Goal: Task Accomplishment & Management: Manage account settings

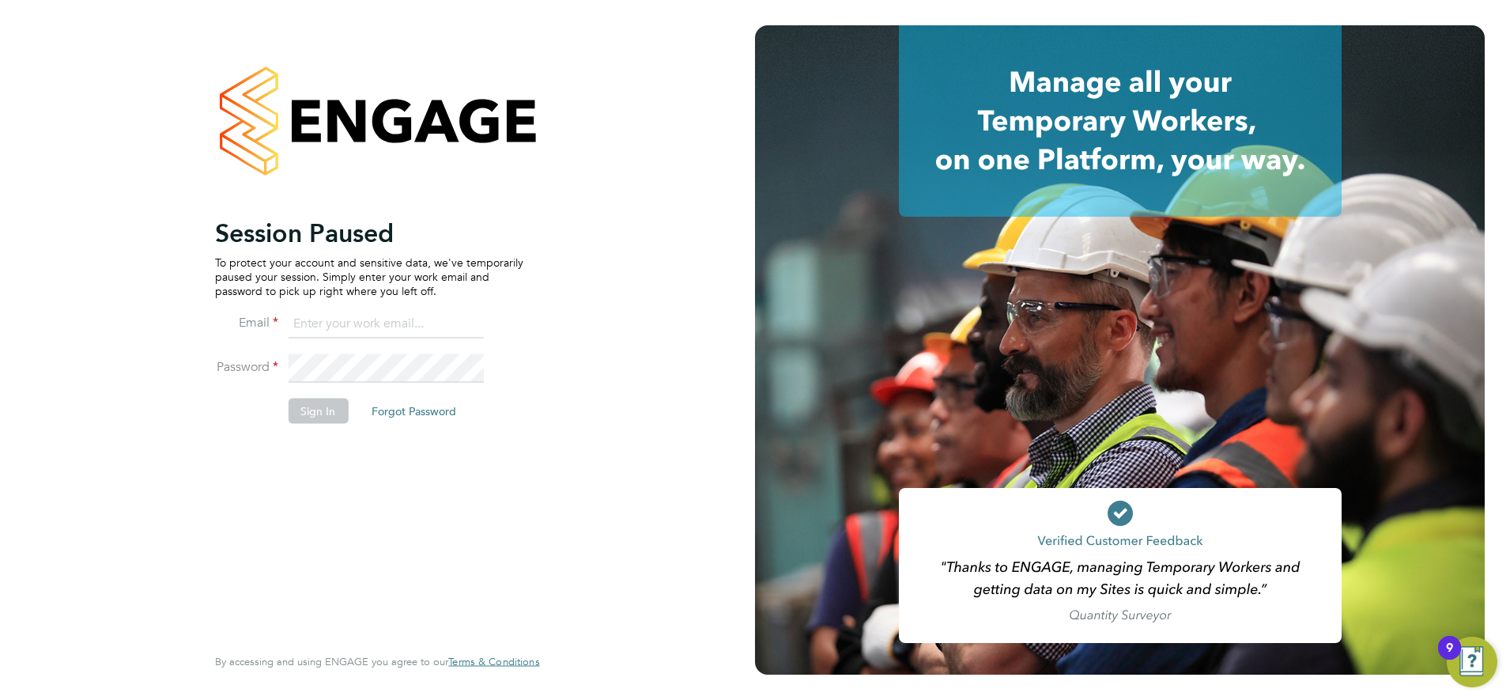
type input "[PERSON_NAME][EMAIL_ADDRESS][PERSON_NAME][DOMAIN_NAME]"
click at [131, 59] on div "Session Paused To protect your account and sensitive data, we've temporarily pa…" at bounding box center [377, 350] width 755 height 700
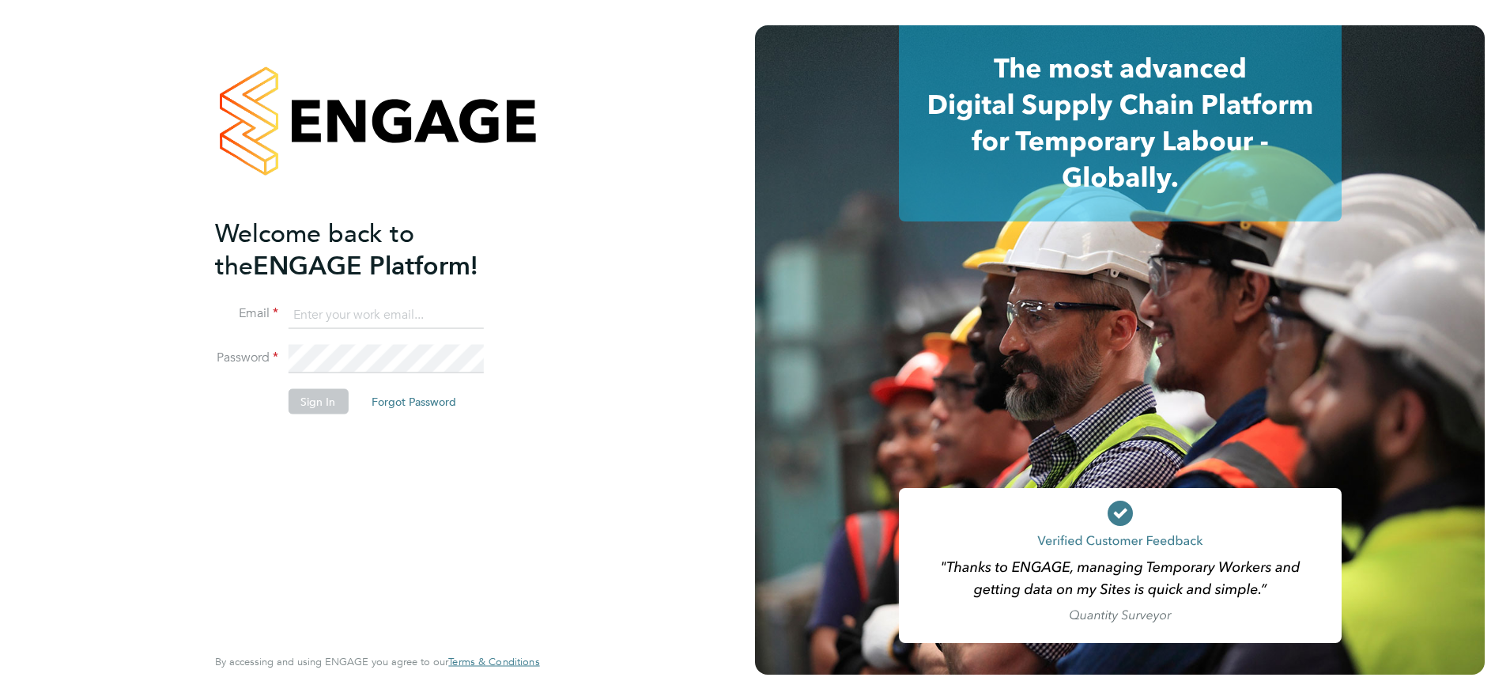
type input "[PERSON_NAME][EMAIL_ADDRESS][PERSON_NAME][DOMAIN_NAME]"
click at [317, 400] on button "Sign In" at bounding box center [318, 401] width 60 height 25
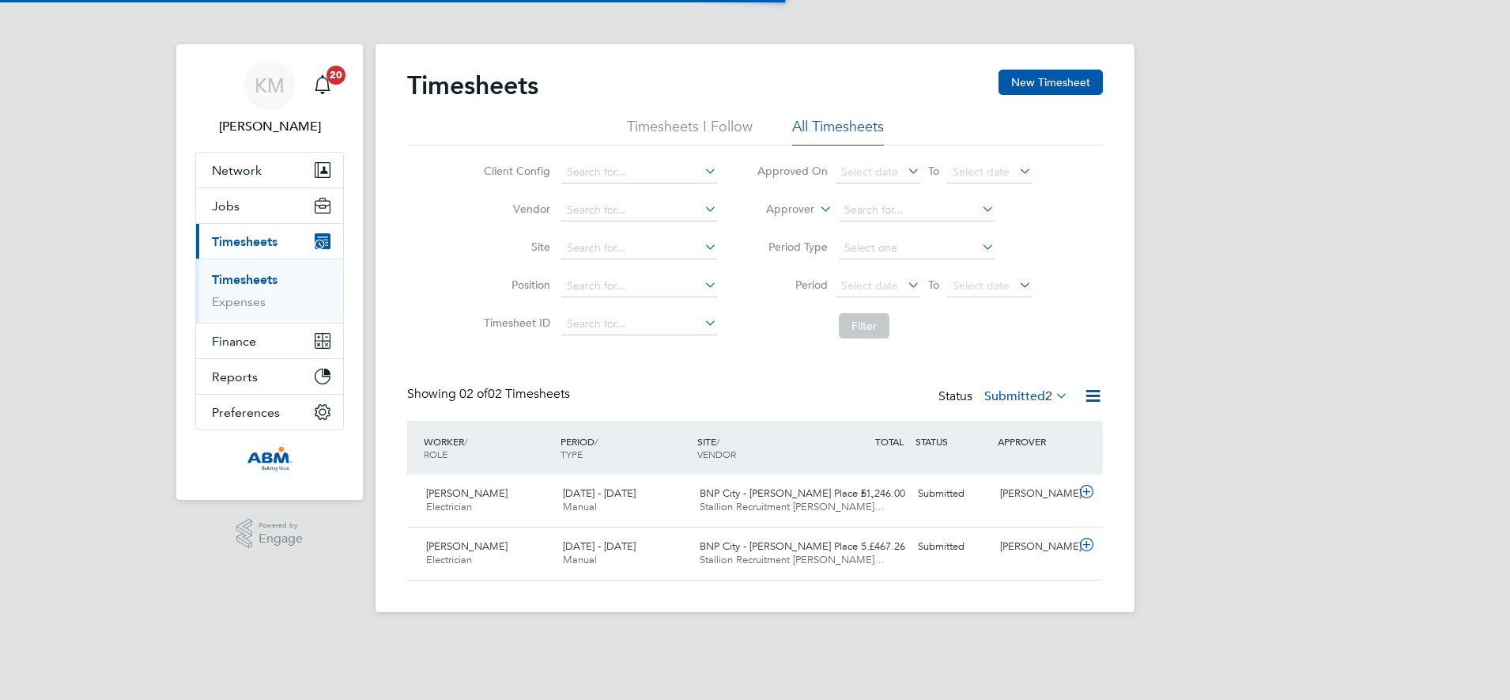
scroll to position [40, 138]
